Goal: Check status: Check status

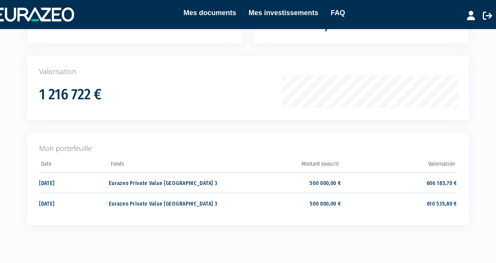
scroll to position [99, 0]
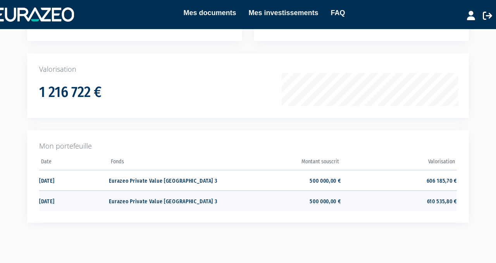
click at [397, 203] on td "610 535,80 €" at bounding box center [399, 200] width 116 height 21
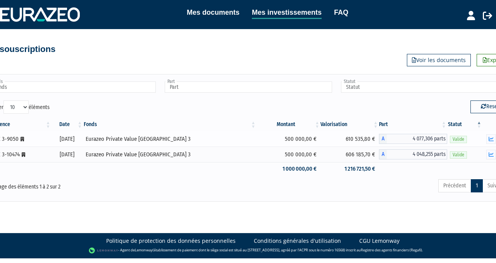
scroll to position [0, 19]
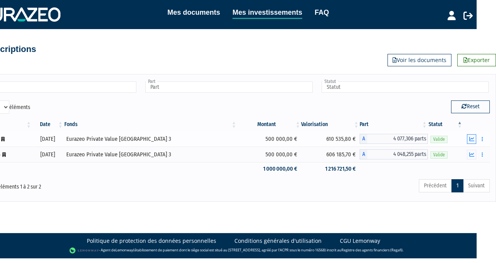
click at [476, 137] on button "button" at bounding box center [471, 139] width 9 height 10
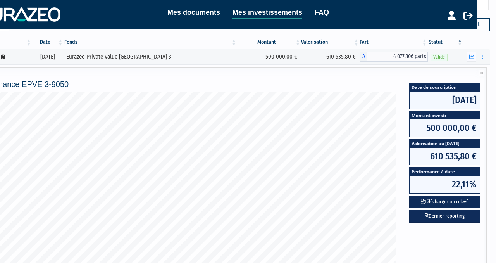
scroll to position [80, 19]
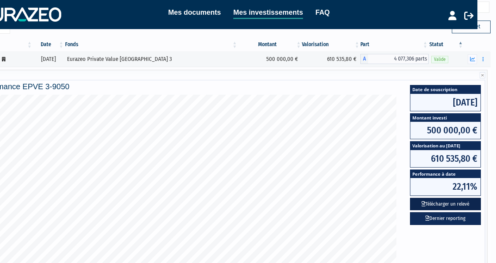
click at [445, 207] on button "Télécharger un relevé" at bounding box center [445, 204] width 71 height 13
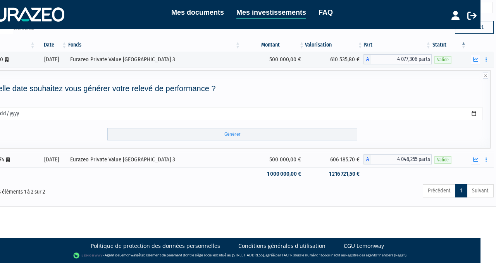
scroll to position [79, 19]
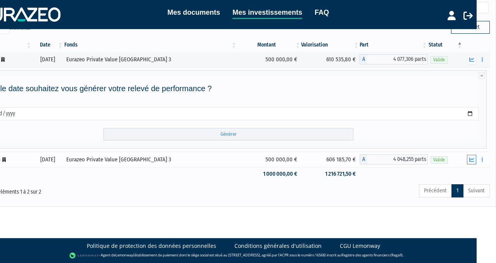
click at [472, 158] on icon "button" at bounding box center [471, 159] width 5 height 5
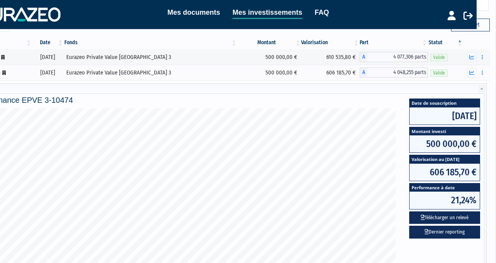
scroll to position [88, 19]
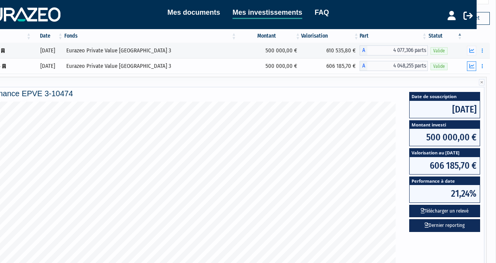
click at [471, 65] on icon "button" at bounding box center [471, 66] width 5 height 5
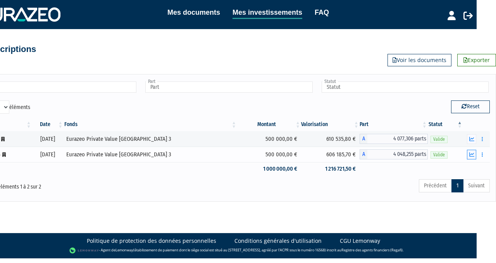
click at [472, 153] on icon "button" at bounding box center [471, 154] width 5 height 5
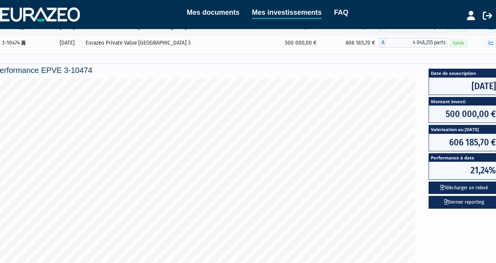
scroll to position [112, 0]
